Goal: Contribute content: Add original content to the website for others to see

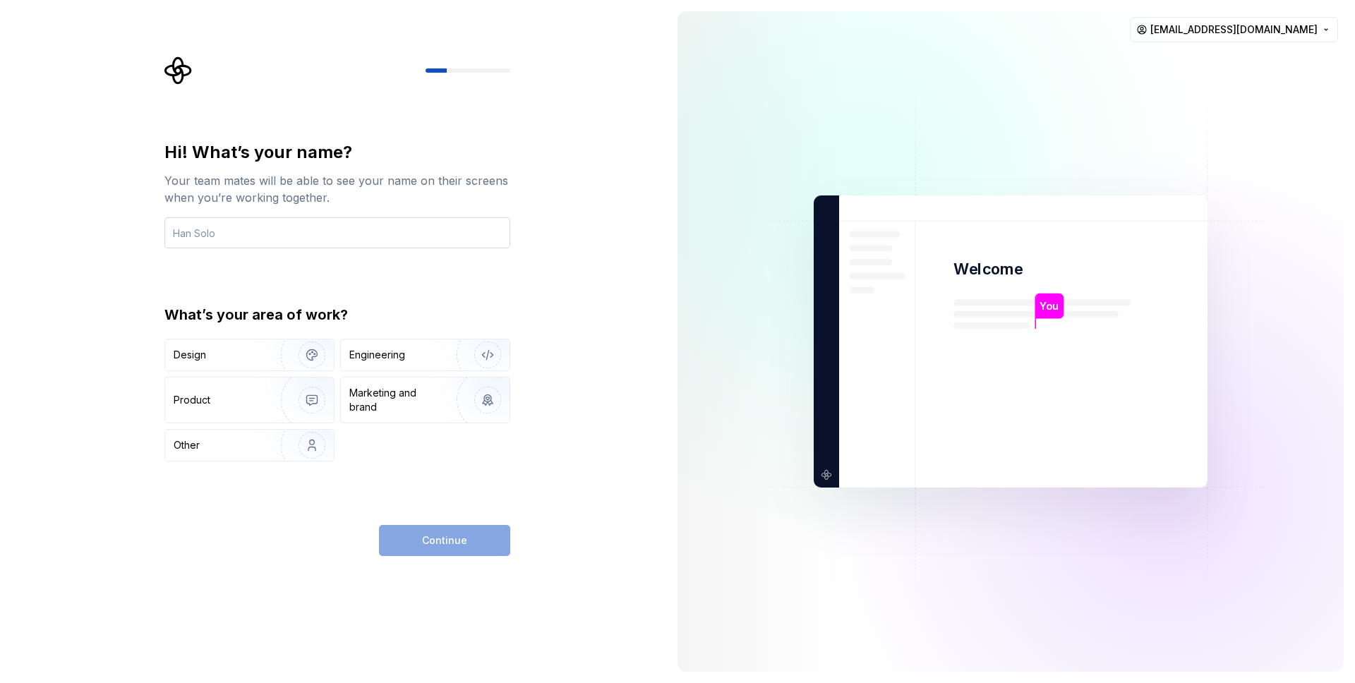
click at [316, 236] on input "text" at bounding box center [337, 232] width 346 height 31
type input "İlayda"
click at [243, 358] on div "Design" at bounding box center [218, 355] width 89 height 14
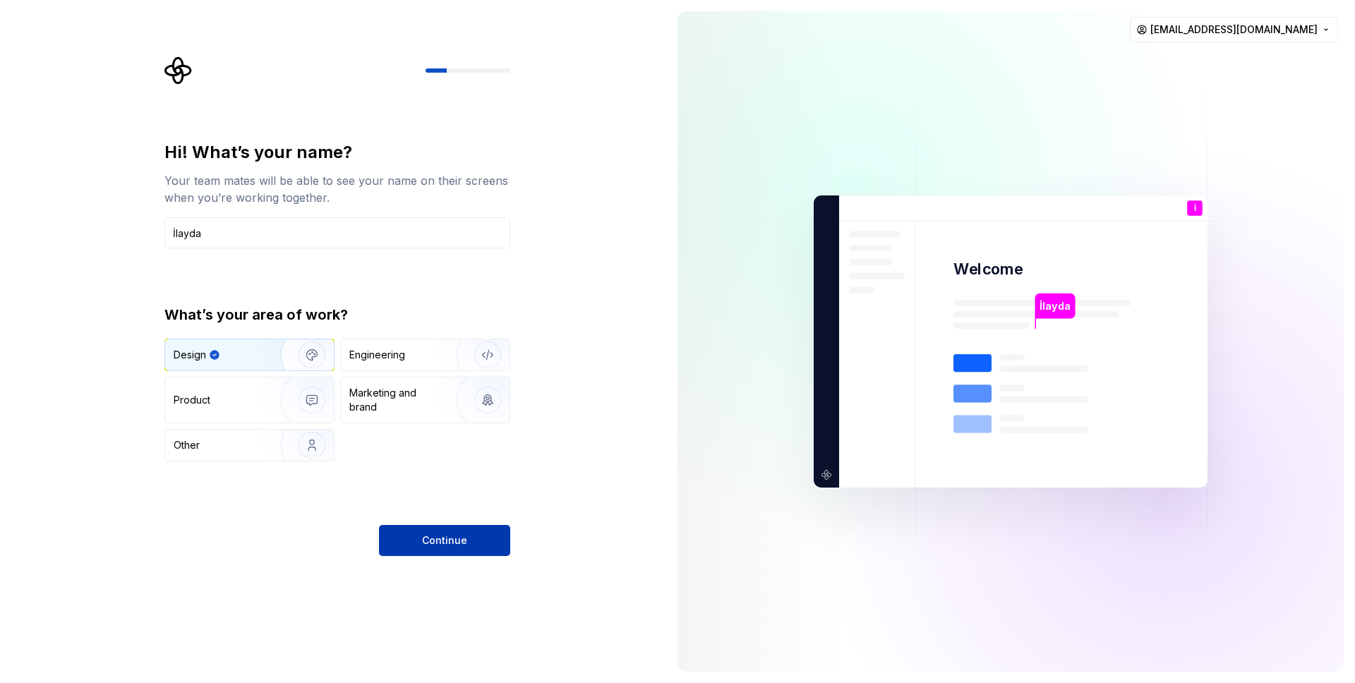
click at [422, 531] on button "Continue" at bounding box center [444, 540] width 131 height 31
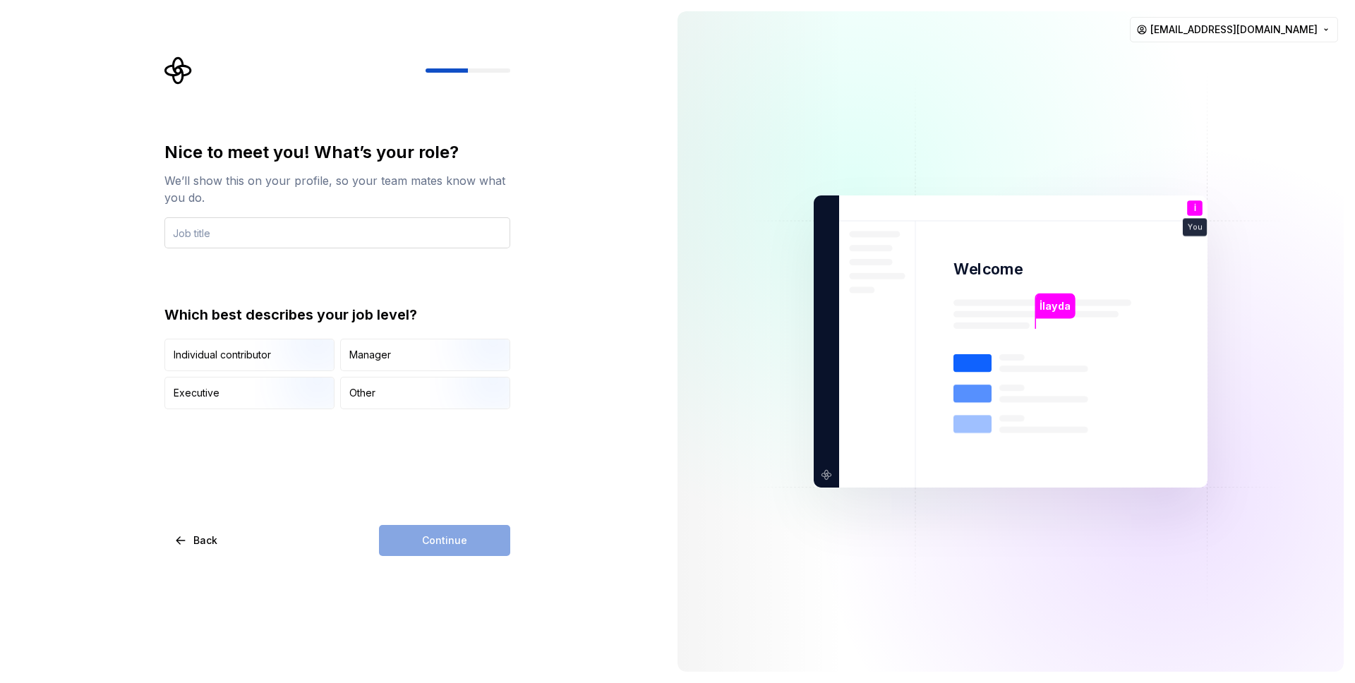
click at [235, 236] on input "text" at bounding box center [337, 232] width 346 height 31
type input "UI/UX Designer"
click at [353, 447] on div "Nice to meet you! What’s your role? We’ll show this on your profile, so your te…" at bounding box center [337, 348] width 346 height 415
click at [367, 400] on div "Other" at bounding box center [425, 393] width 169 height 31
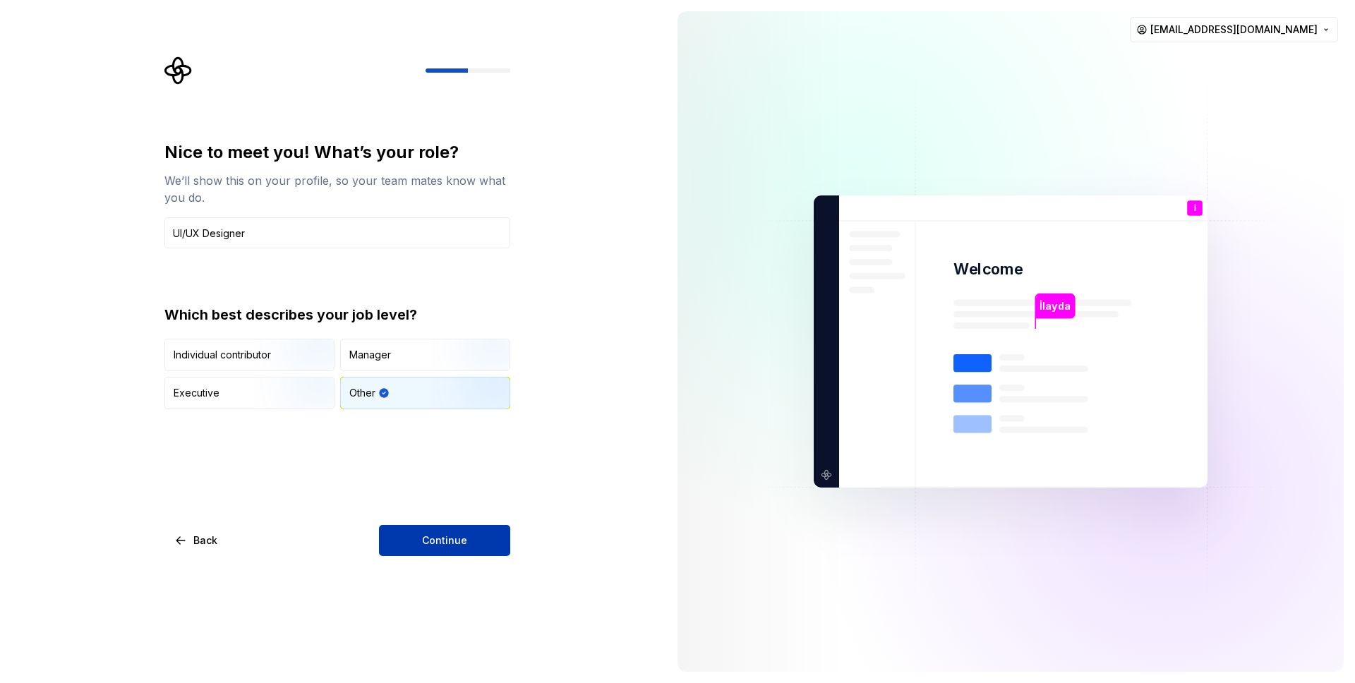
click at [448, 545] on span "Continue" at bounding box center [444, 541] width 45 height 14
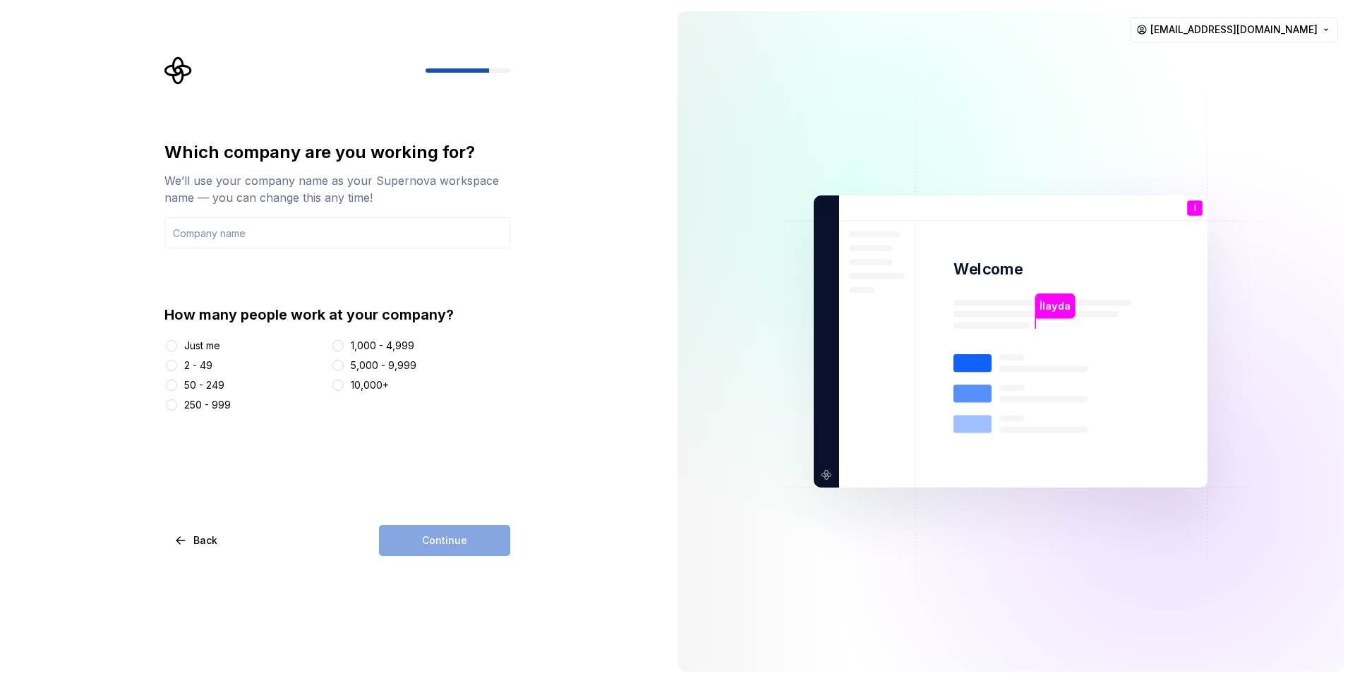
click at [198, 370] on div "2 - 49" at bounding box center [198, 366] width 28 height 14
click at [177, 370] on button "2 - 49" at bounding box center [171, 365] width 11 height 11
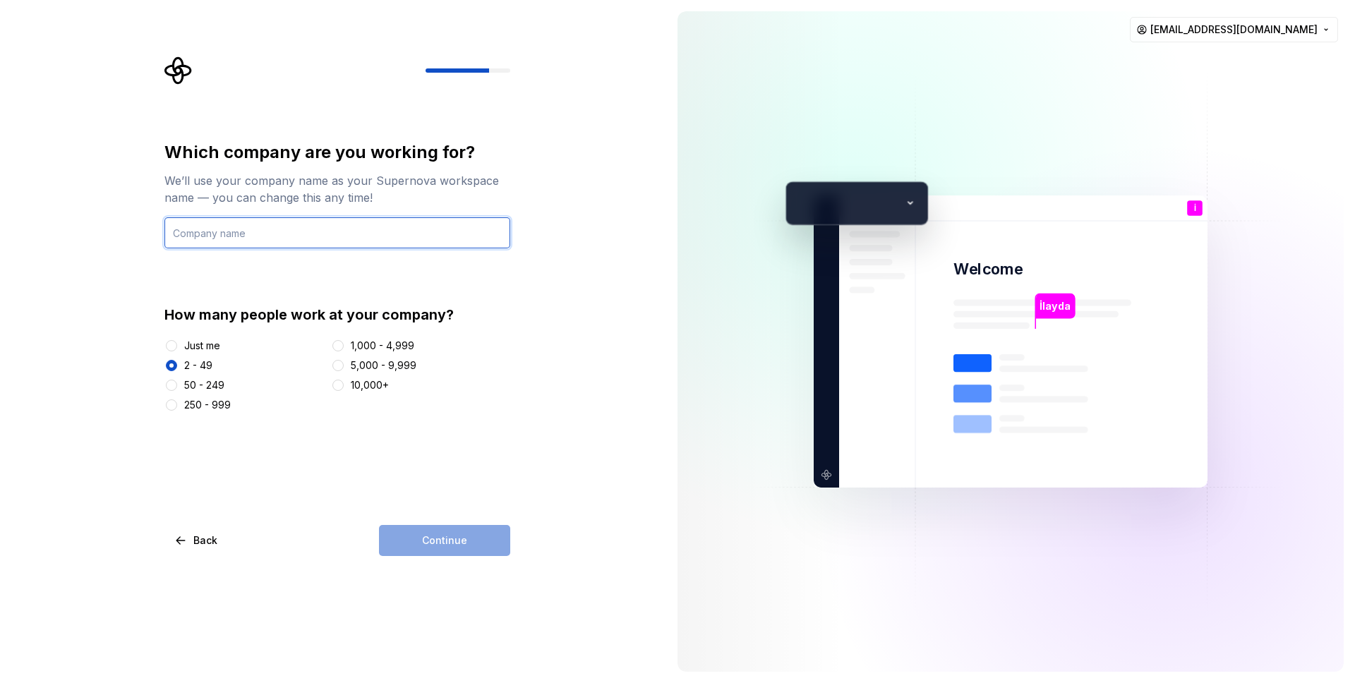
click at [283, 237] on input "text" at bounding box center [337, 232] width 346 height 31
type input "Halo"
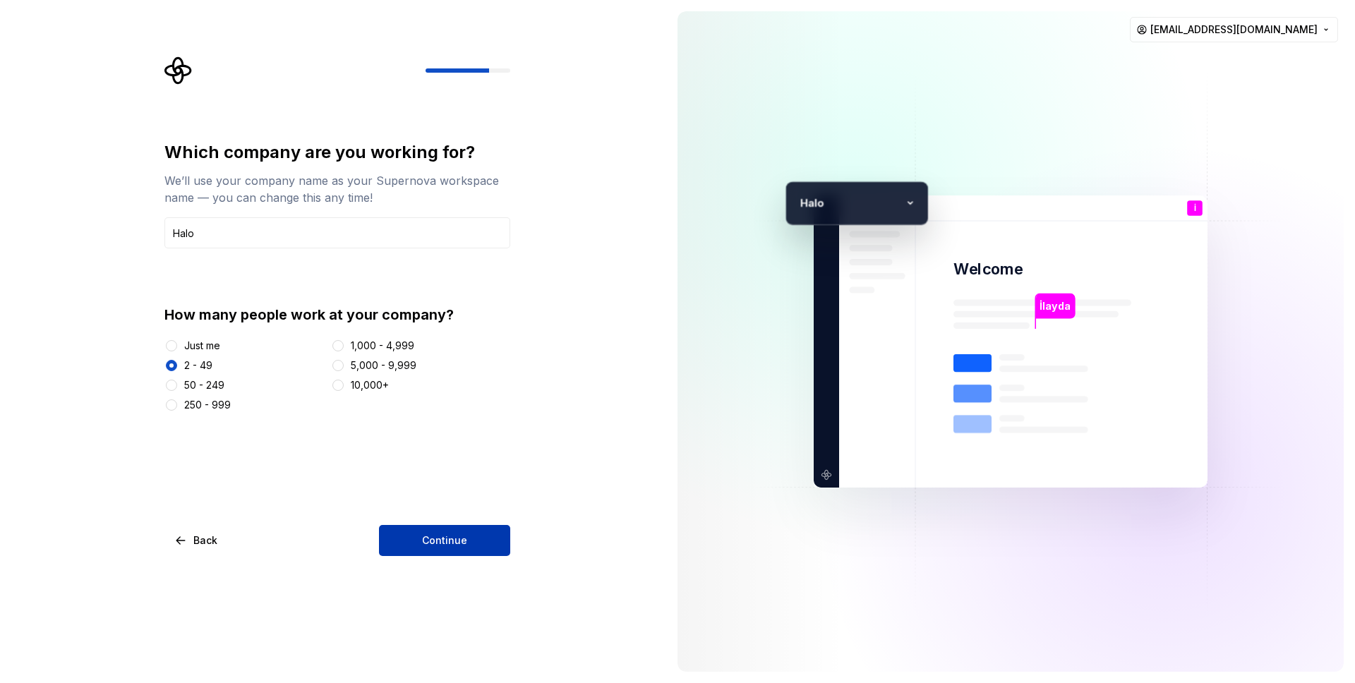
click at [476, 543] on button "Continue" at bounding box center [444, 540] width 131 height 31
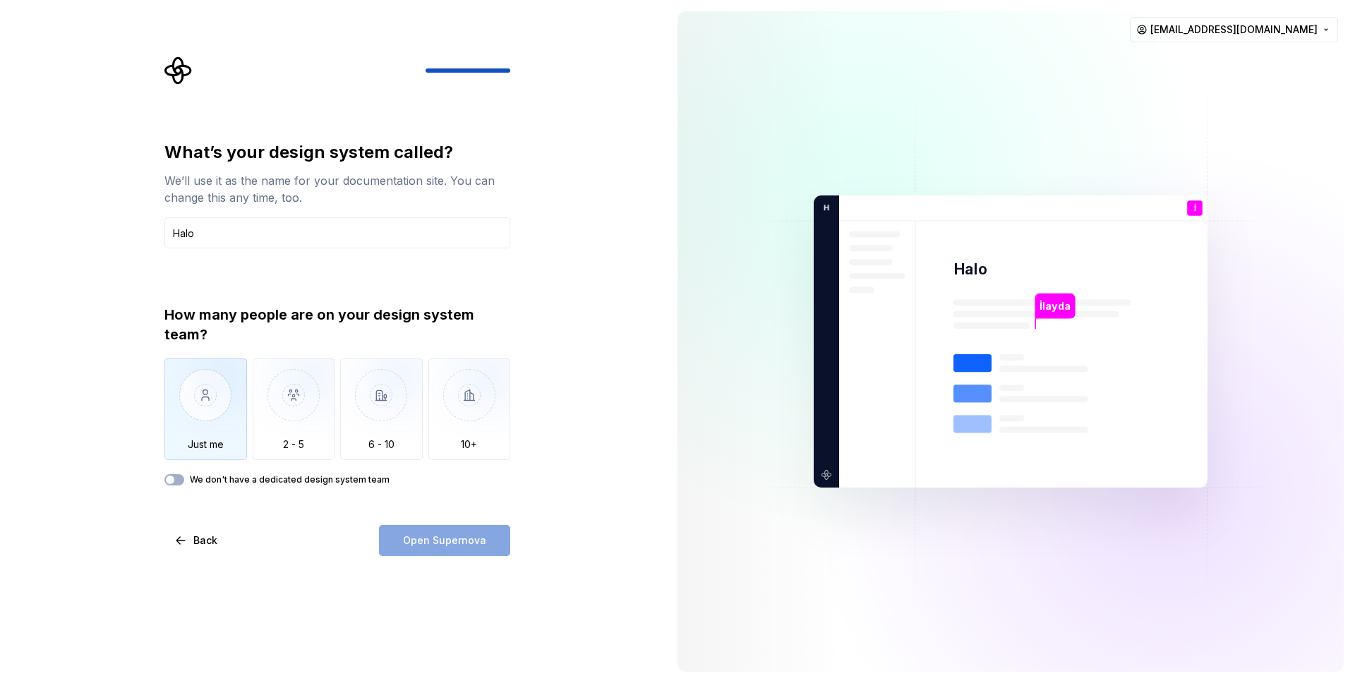
type input "Halo"
click at [215, 435] on img "button" at bounding box center [205, 406] width 83 height 95
click at [179, 479] on button "We don't have a dedicated design system team" at bounding box center [174, 479] width 20 height 11
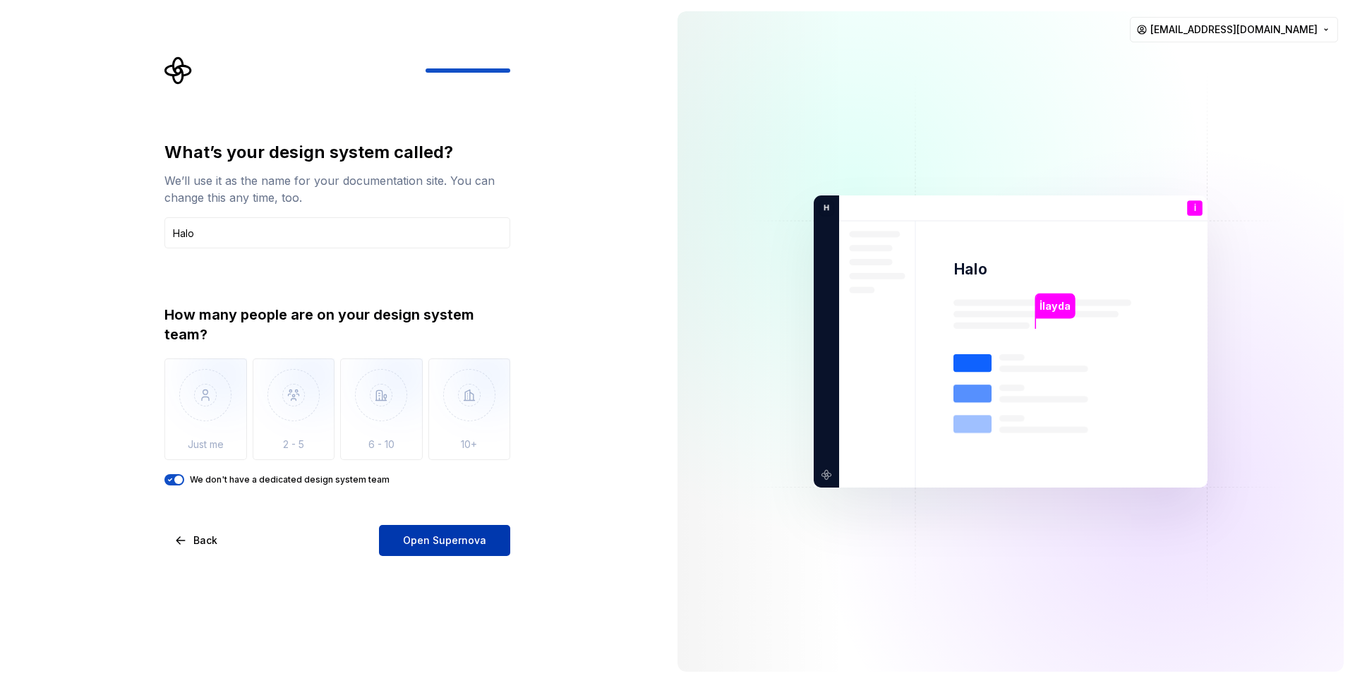
click at [433, 531] on button "Open Supernova" at bounding box center [444, 540] width 131 height 31
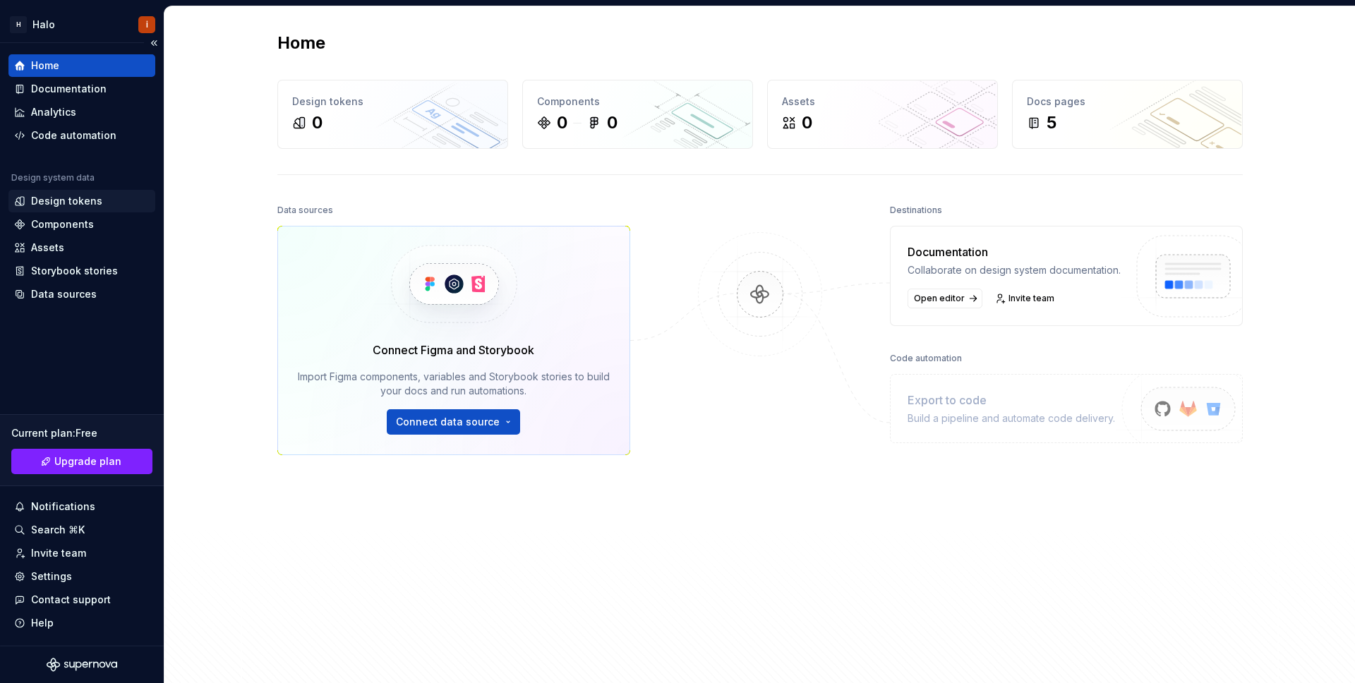
click at [70, 198] on div "Design tokens" at bounding box center [66, 201] width 71 height 14
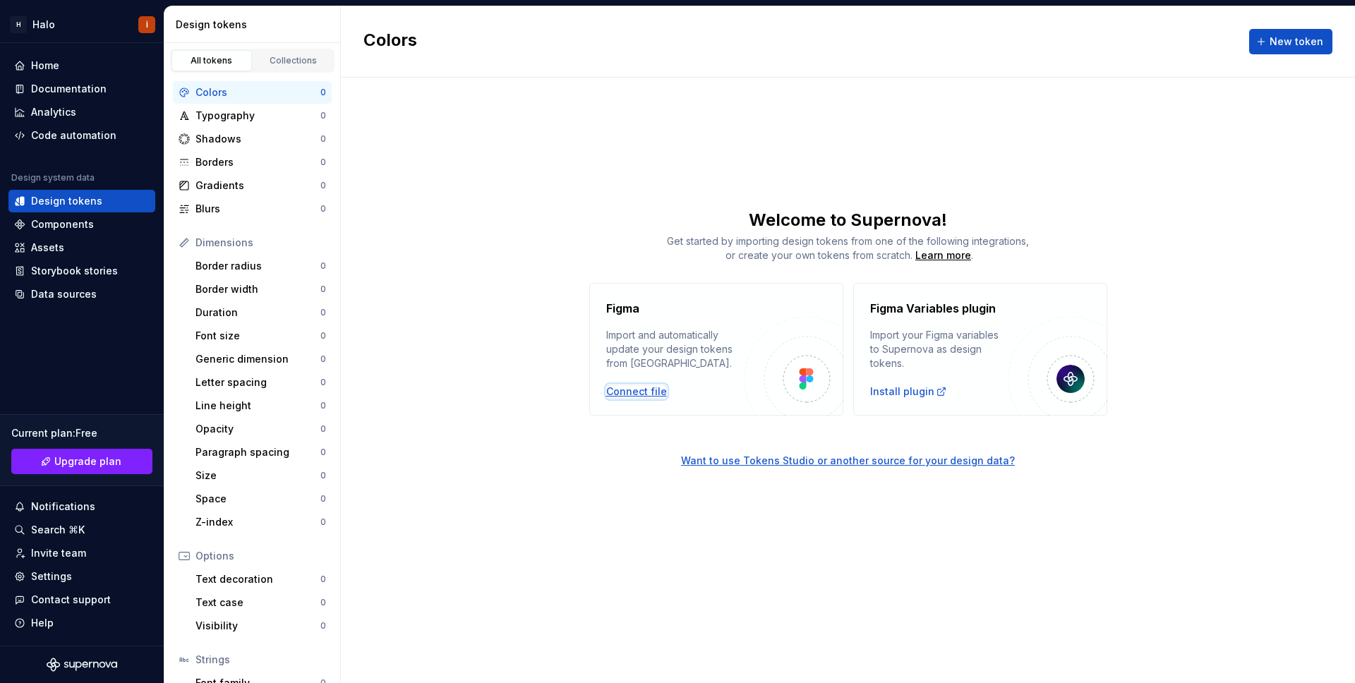
click at [646, 388] on div "Connect file" at bounding box center [636, 392] width 61 height 14
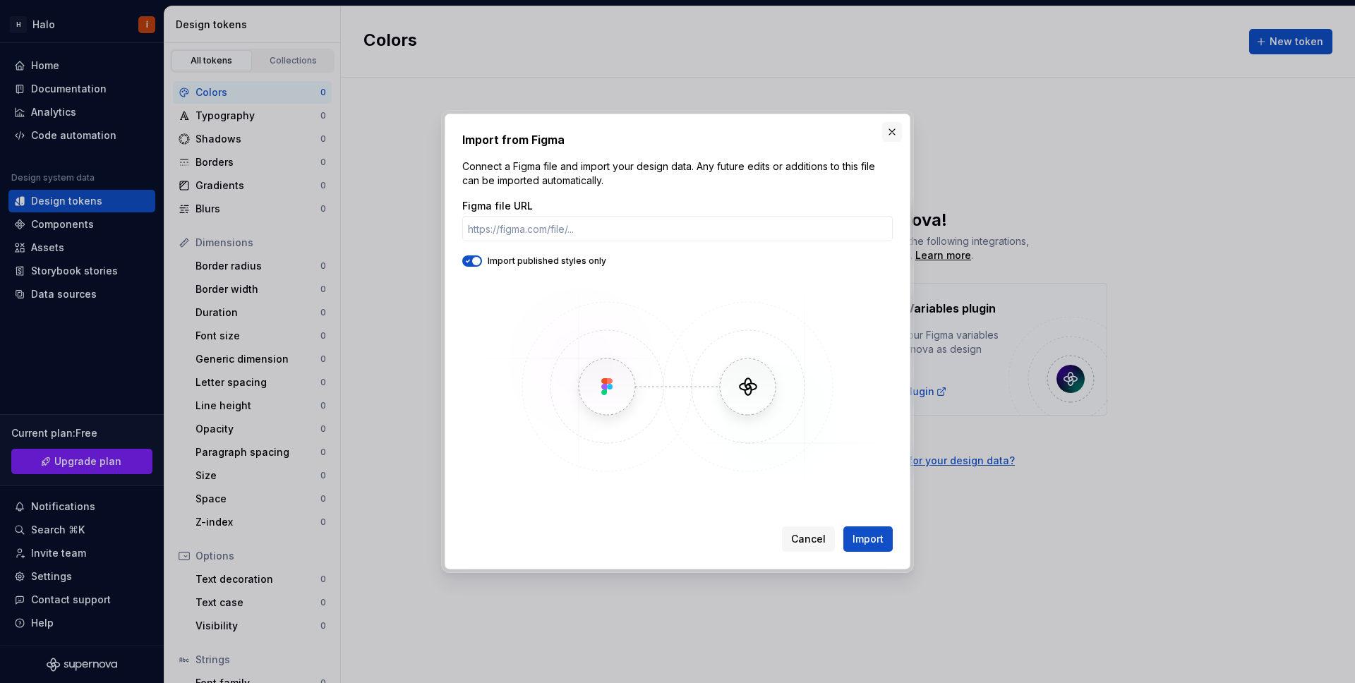
click at [899, 128] on button "button" at bounding box center [892, 132] width 20 height 20
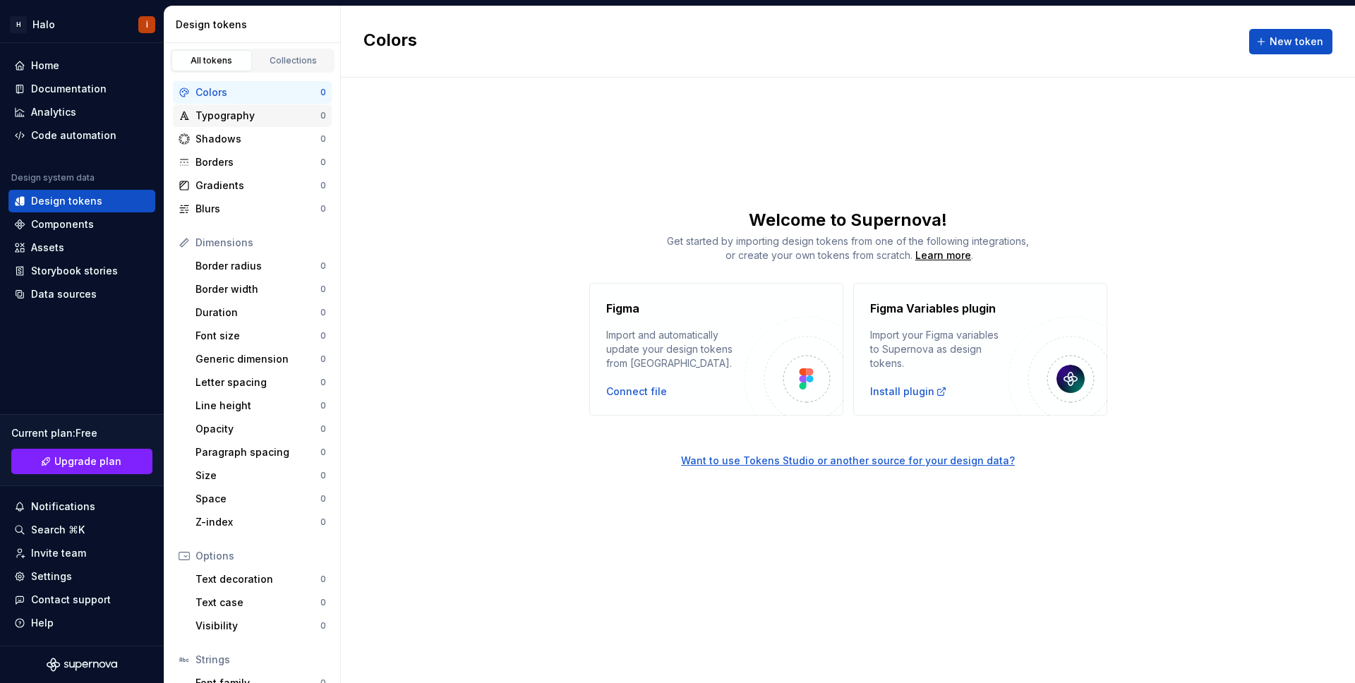
click at [268, 116] on div "Typography" at bounding box center [258, 116] width 125 height 14
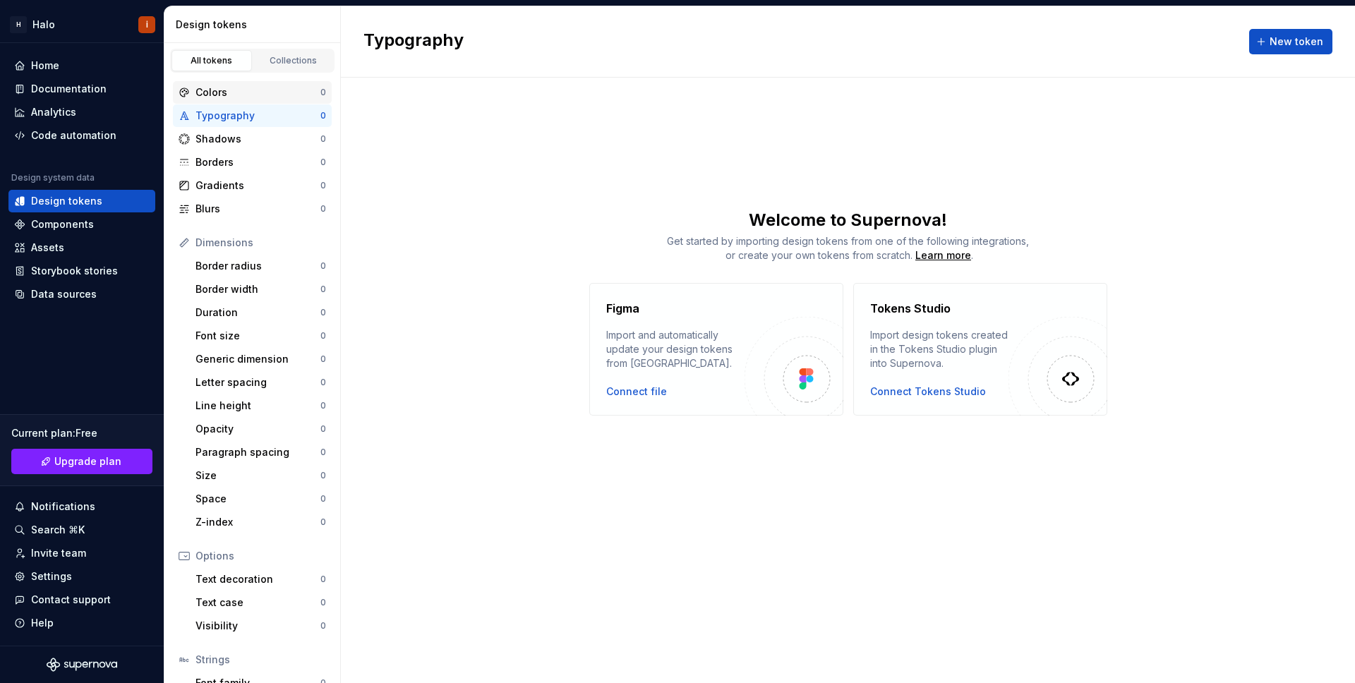
click at [265, 89] on div "Colors" at bounding box center [258, 92] width 125 height 14
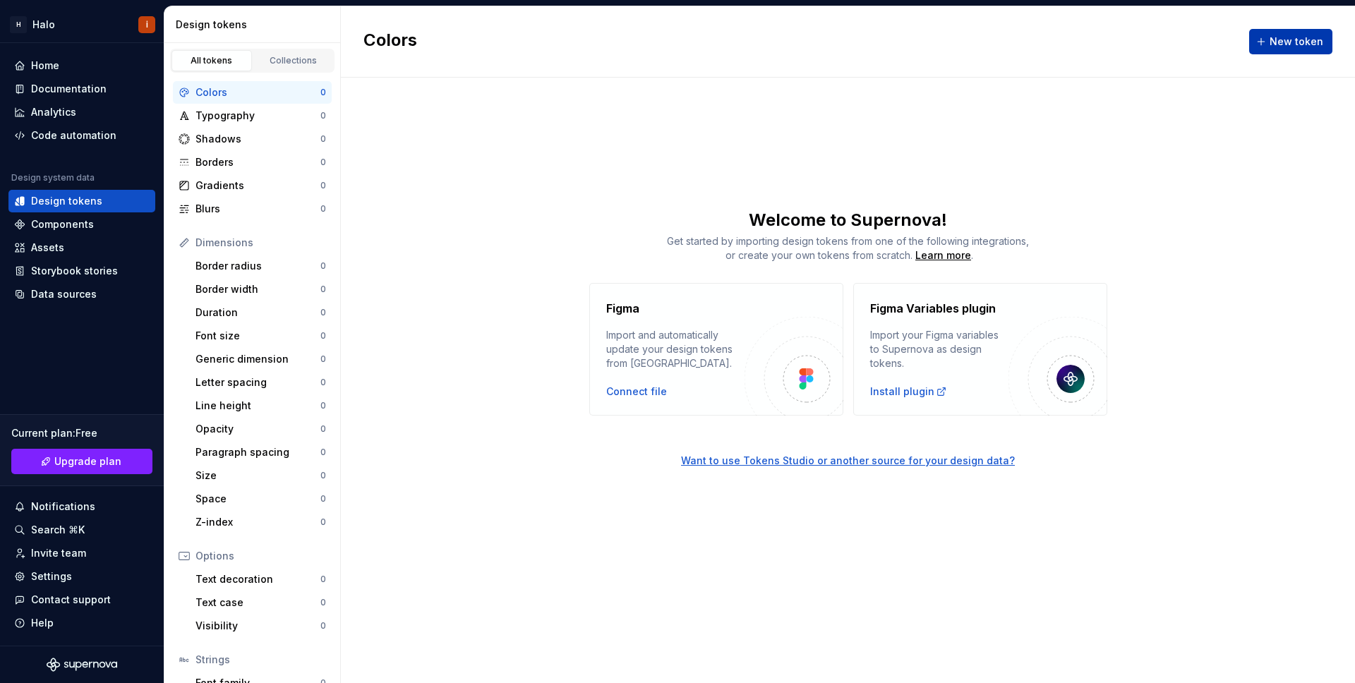
click at [1288, 39] on span "New token" at bounding box center [1297, 42] width 54 height 14
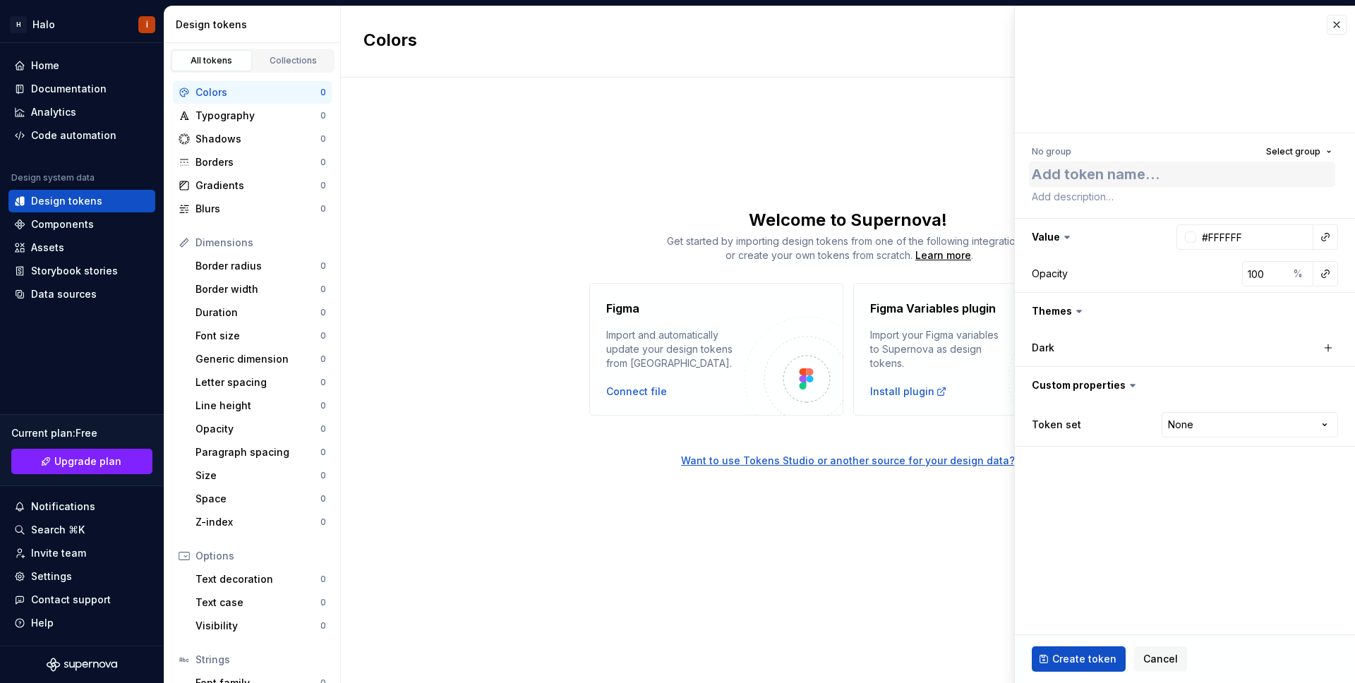
click at [1105, 177] on textarea at bounding box center [1182, 174] width 306 height 25
type textarea "*"
click at [1079, 179] on textarea at bounding box center [1182, 174] width 306 height 25
click at [1138, 179] on textarea at bounding box center [1182, 174] width 306 height 25
type textarea "H"
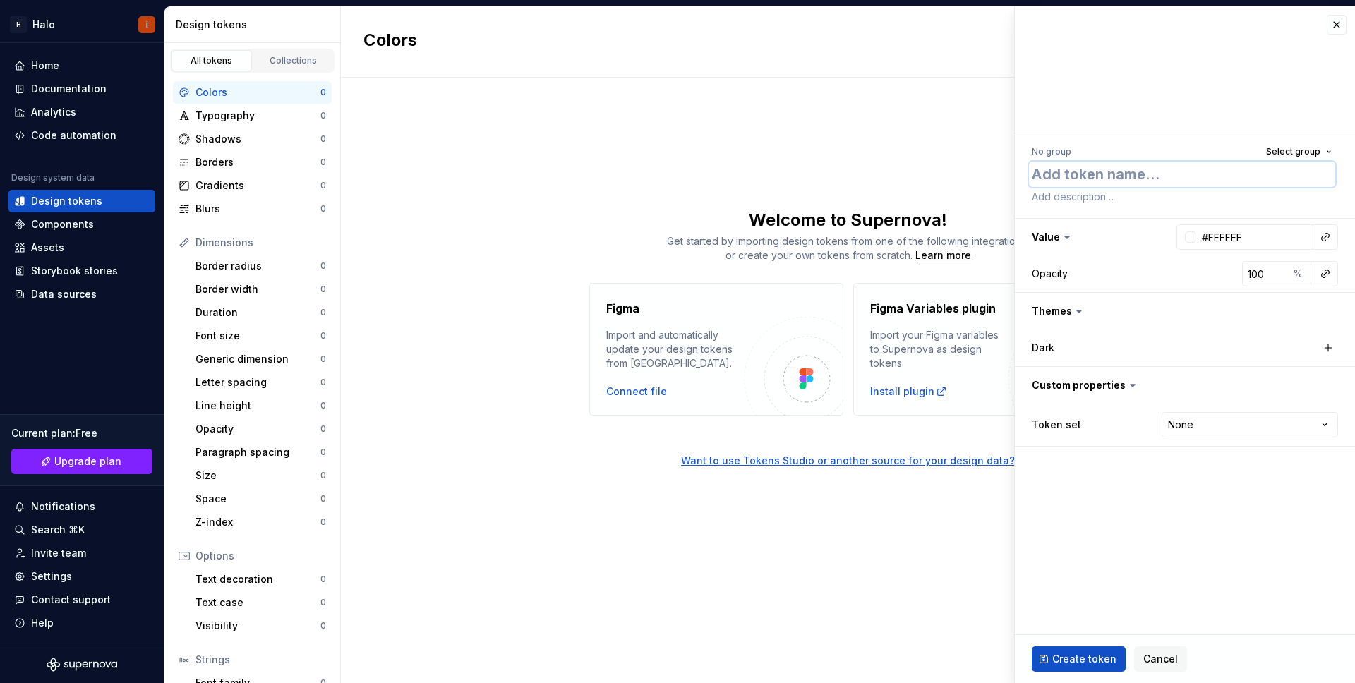
type textarea "*"
type textarea "Ha"
type textarea "*"
type textarea "Hal"
type textarea "*"
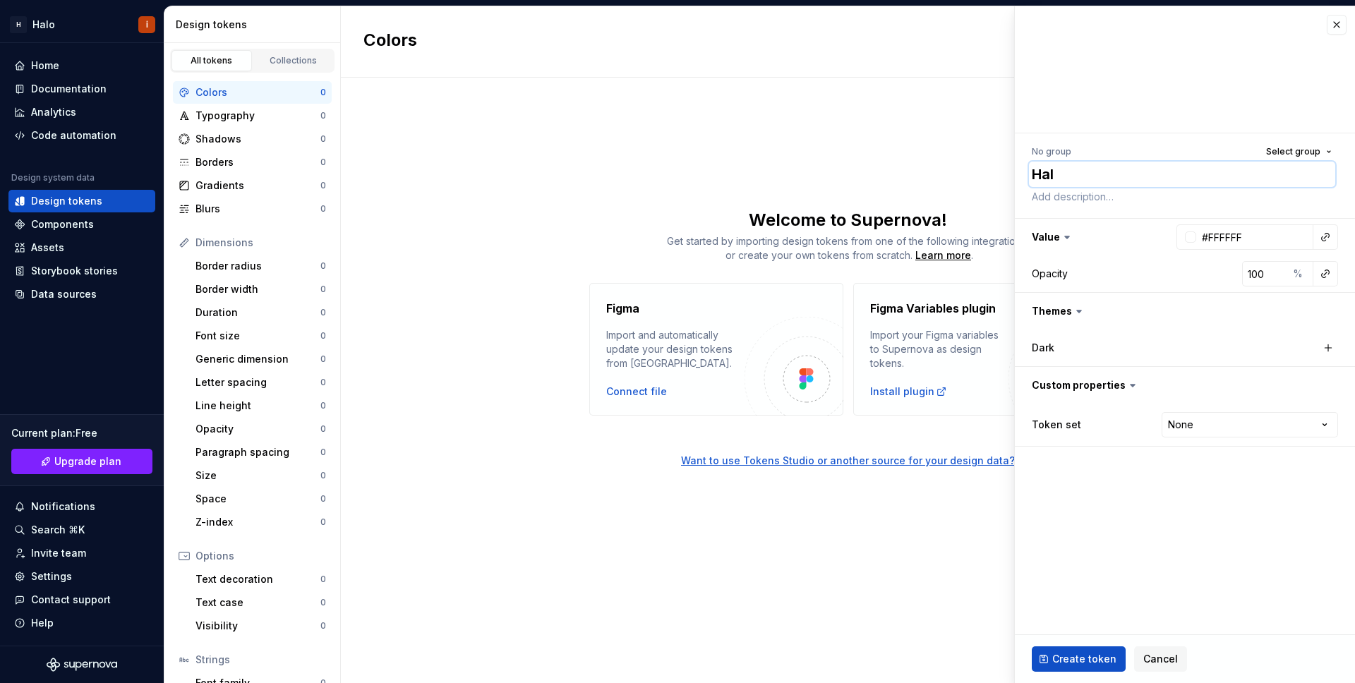
type textarea "Halo"
type textarea "*"
type textarea "Halo"
type textarea "*"
type textarea "Halo Y"
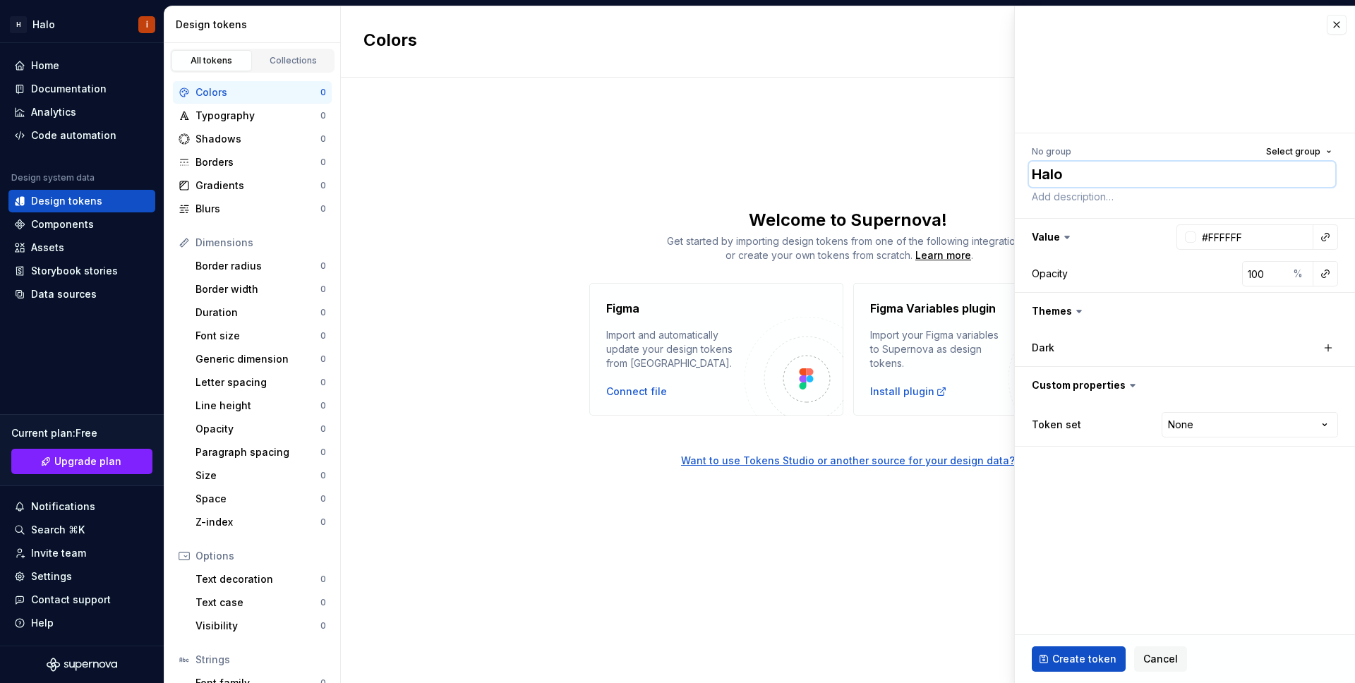
type textarea "*"
type textarea "Halo Ye"
type textarea "*"
type textarea "Halo Yel"
type textarea "*"
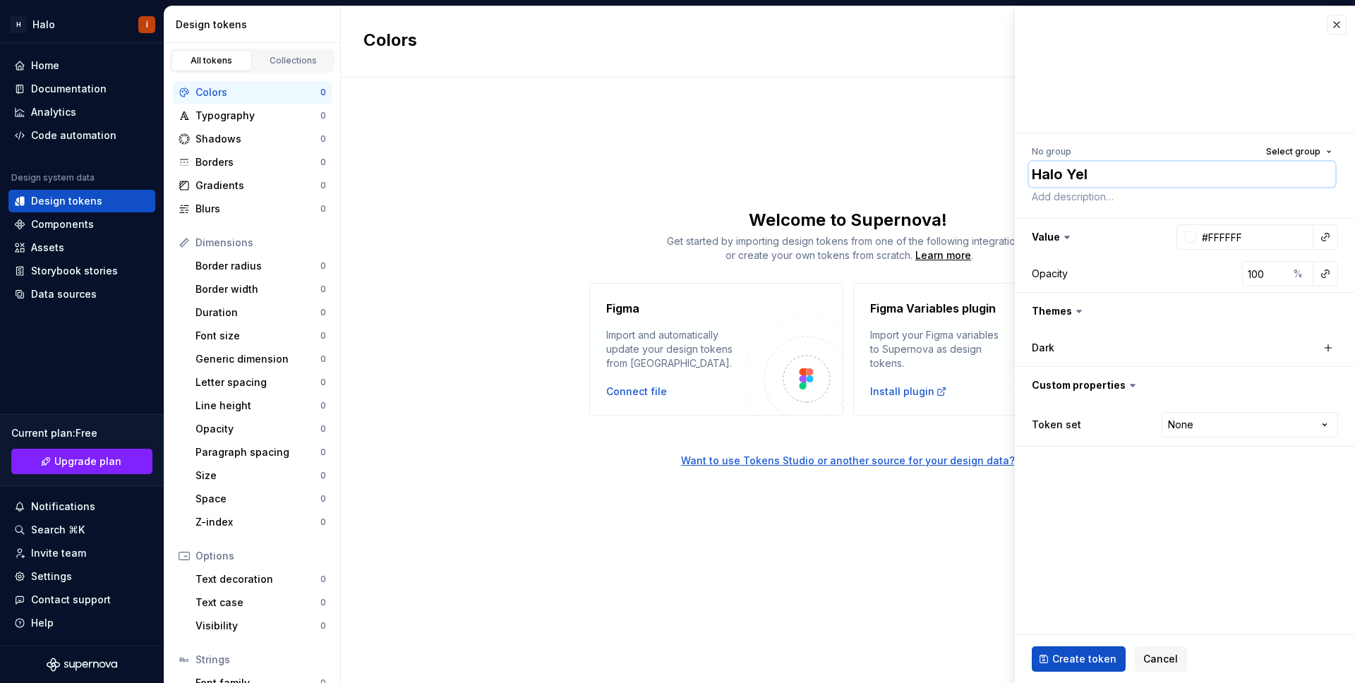
type textarea "Halo Yell"
type textarea "*"
type textarea "Halo Yello"
type textarea "*"
type textarea "Halo Yellow"
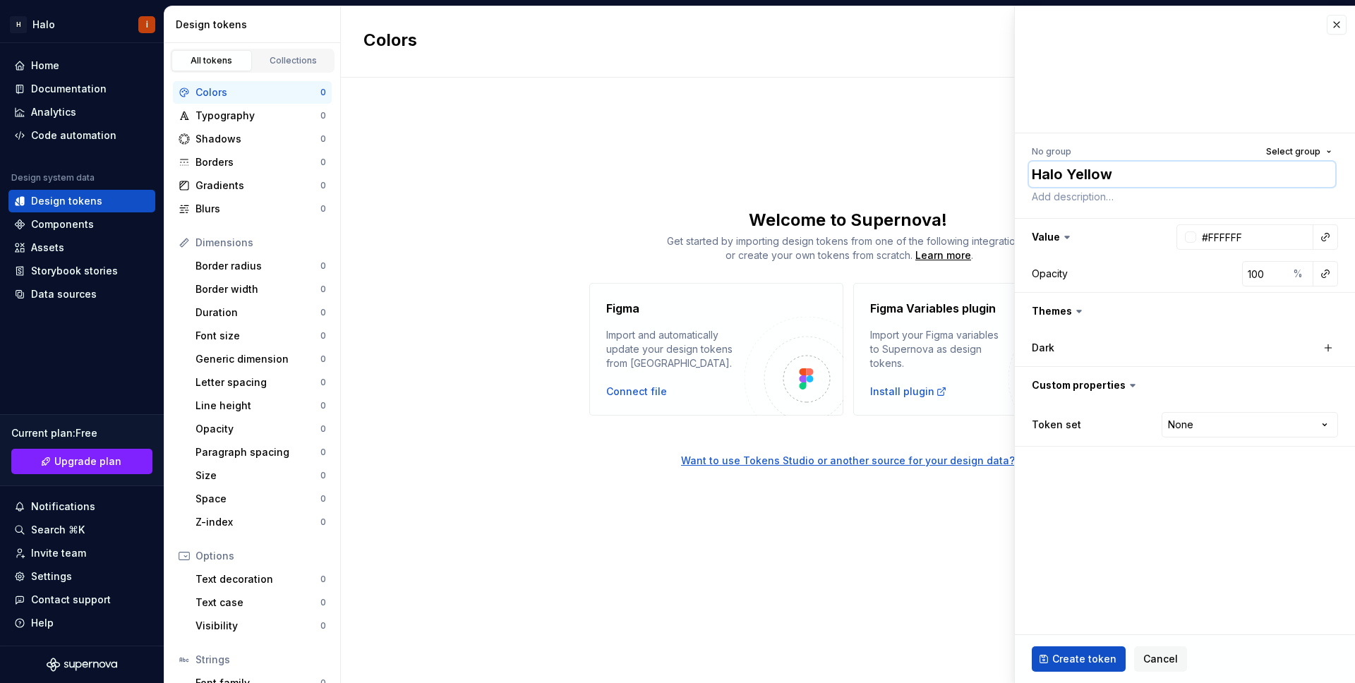
type textarea "*"
type textarea "Halo Yellow"
click at [1229, 236] on input "#FFFFFF" at bounding box center [1254, 236] width 117 height 25
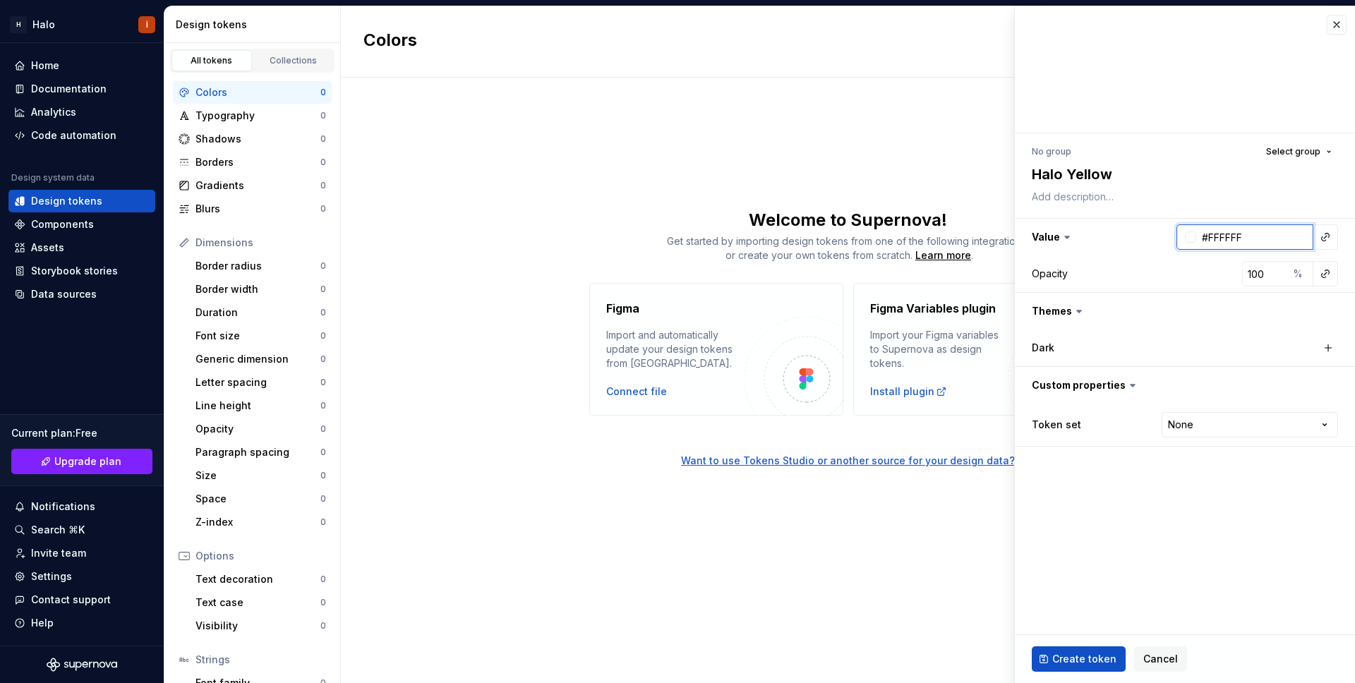
click at [1229, 236] on input "#FFFFFF" at bounding box center [1254, 236] width 117 height 25
paste input "C812"
type input "#FFC812"
click at [1177, 524] on fieldset "No group Select group Halo Yellow Value #FFC812 Opacity 100 % Themes Dark Custo…" at bounding box center [1185, 344] width 340 height 677
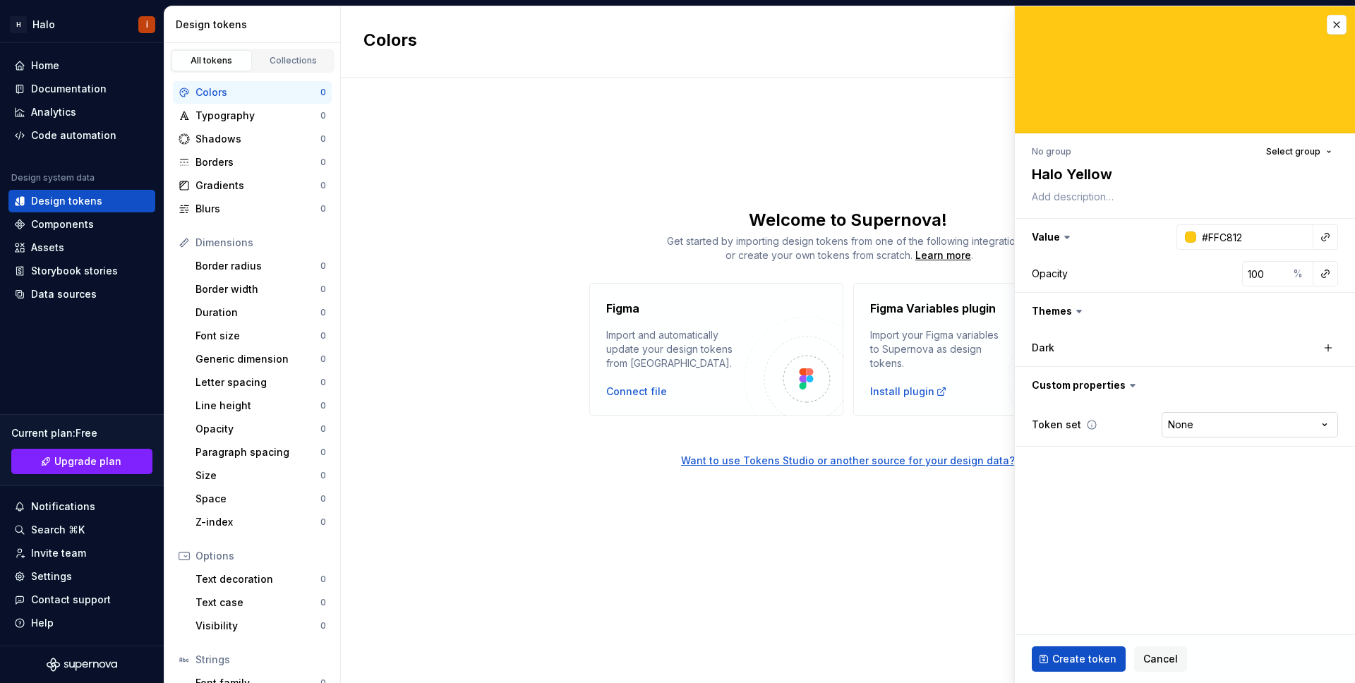
click at [1214, 428] on html "H Halo İ Home Documentation Analytics Code automation Design system data Design…" at bounding box center [677, 341] width 1355 height 683
click at [1123, 497] on html "H Halo İ Home Documentation Analytics Code automation Design system data Design…" at bounding box center [677, 341] width 1355 height 683
click at [1085, 656] on span "Create token" at bounding box center [1084, 659] width 64 height 14
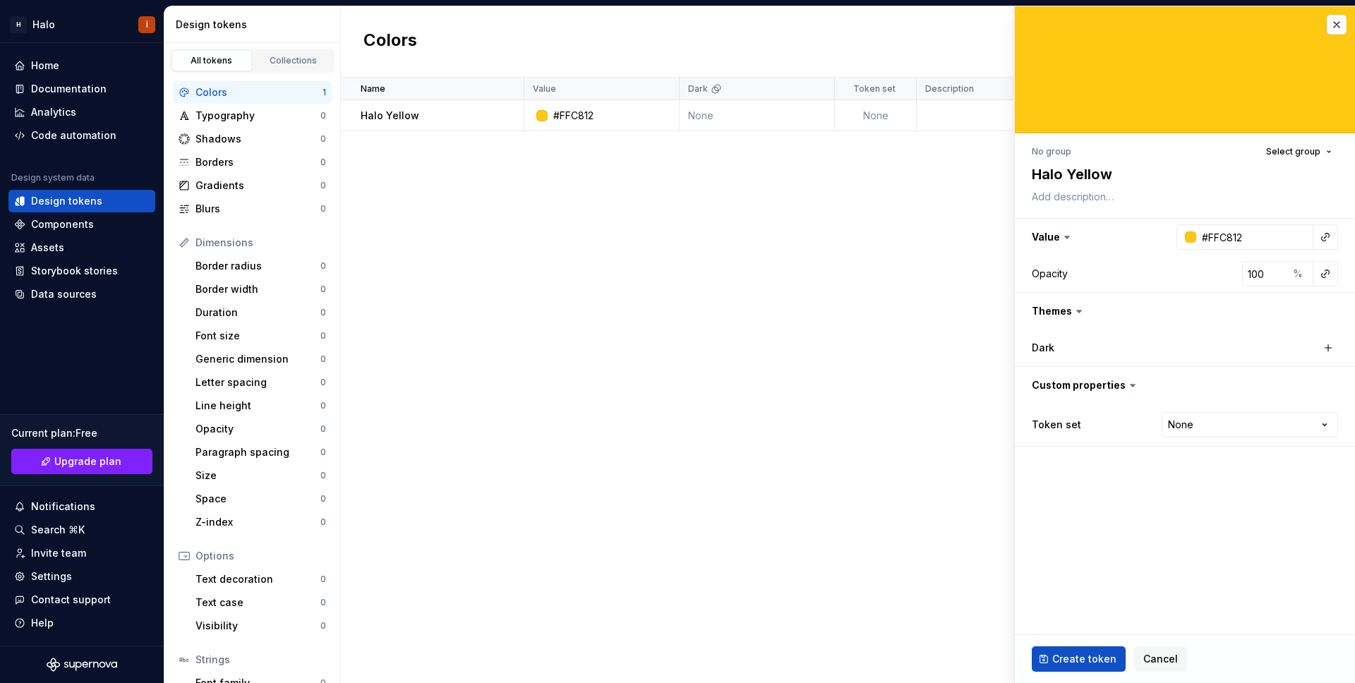
type textarea "*"
type input "#FFFFFF"
type textarea "*"
